Goal: Information Seeking & Learning: Learn about a topic

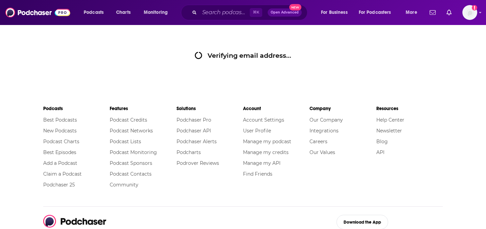
type input ","
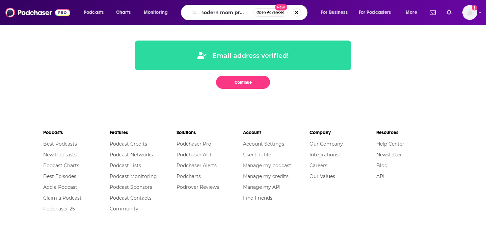
scroll to position [0, 8]
type input "modern mom problems"
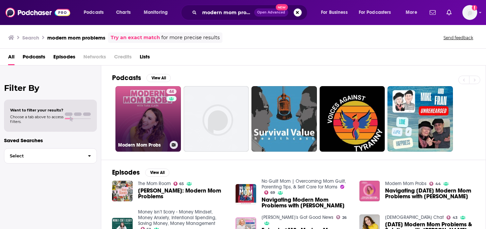
click at [164, 117] on link "44 Modern Mom Probs" at bounding box center [147, 118] width 65 height 65
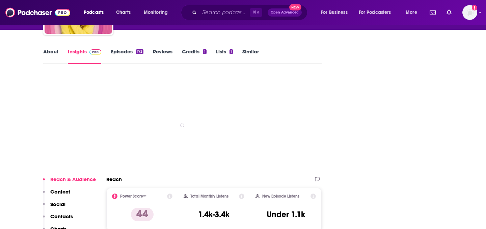
scroll to position [103, 0]
